Goal: Task Accomplishment & Management: Complete application form

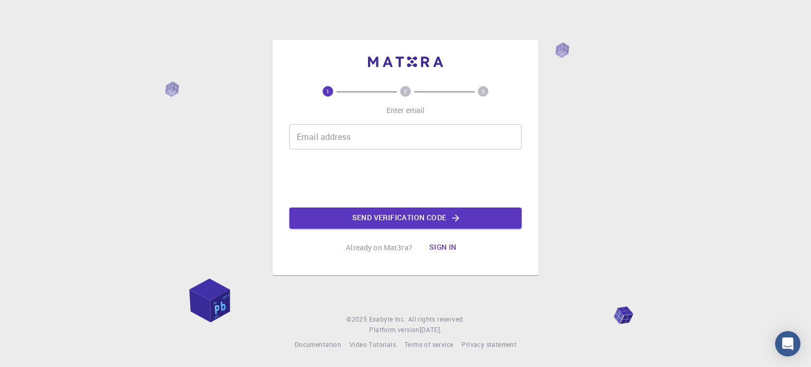
click at [349, 135] on input "Email address" at bounding box center [405, 136] width 232 height 25
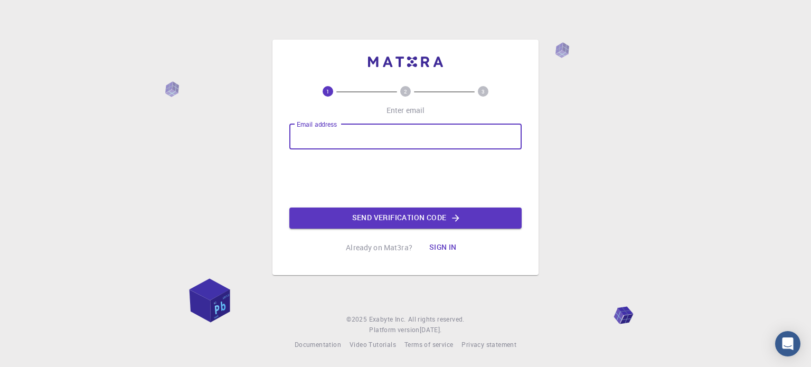
type input "[EMAIL_ADDRESS][DOMAIN_NAME]"
click at [386, 212] on button "Send verification code" at bounding box center [405, 217] width 232 height 21
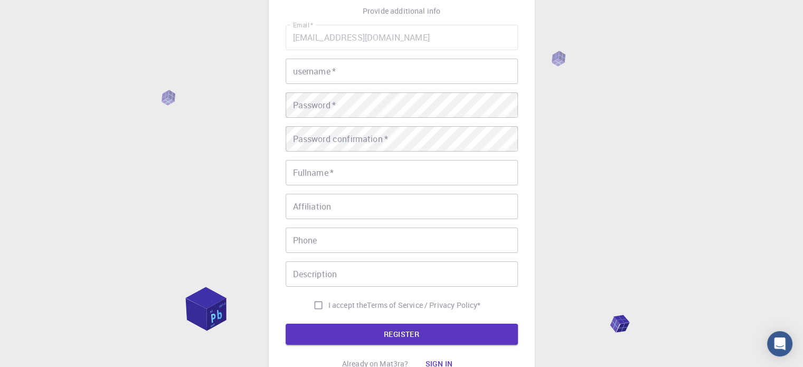
scroll to position [64, 0]
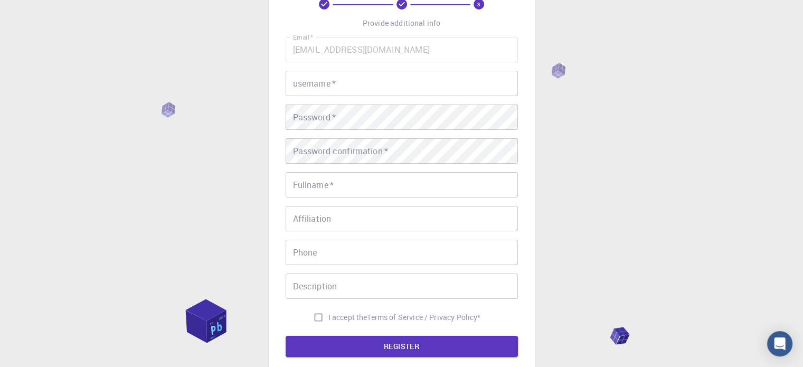
click at [307, 88] on input "username   *" at bounding box center [402, 83] width 232 height 25
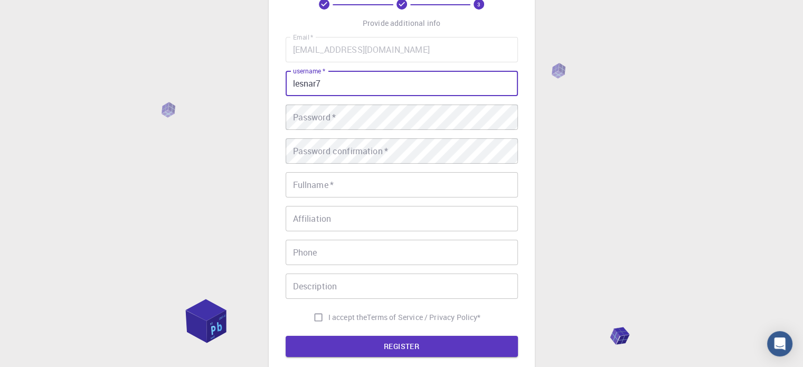
type input "lesnar7"
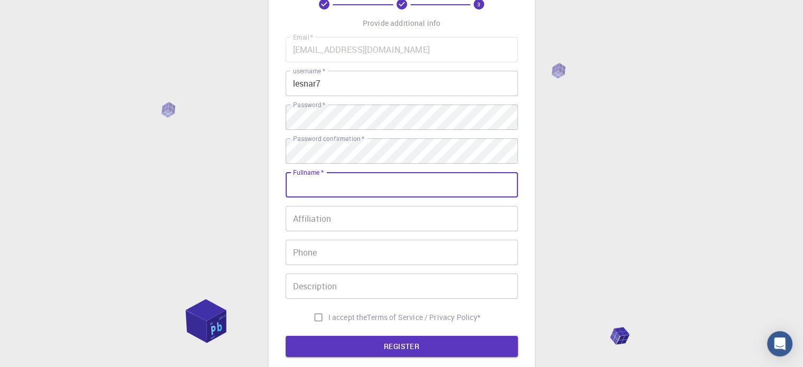
click at [325, 191] on input "Fullname   *" at bounding box center [402, 184] width 232 height 25
type input "[PERSON_NAME]"
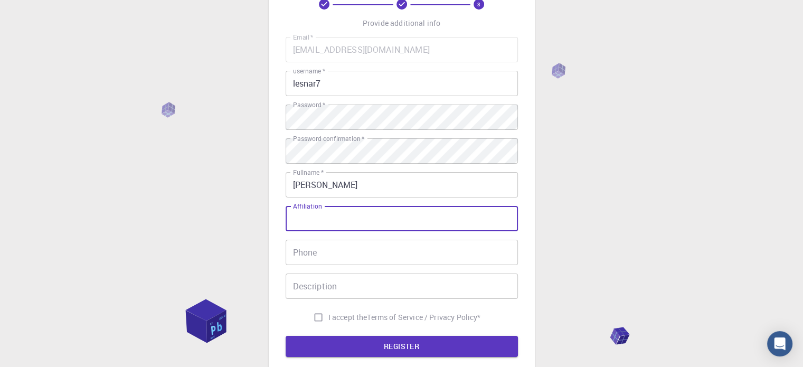
click at [329, 216] on input "Affiliation" at bounding box center [402, 218] width 232 height 25
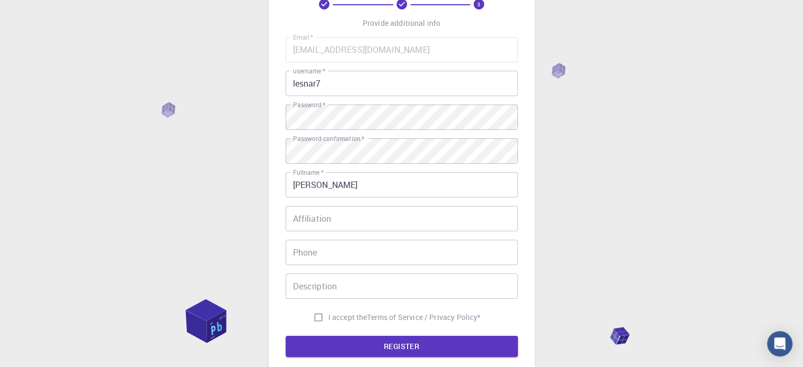
click at [262, 231] on div "3 Provide additional info Email   * [EMAIL_ADDRESS][DOMAIN_NAME] Email   * user…" at bounding box center [401, 204] width 803 height 537
